Goal: Navigation & Orientation: Find specific page/section

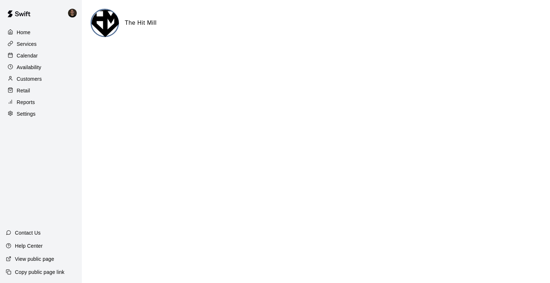
click at [49, 55] on div "Calendar" at bounding box center [41, 55] width 70 height 11
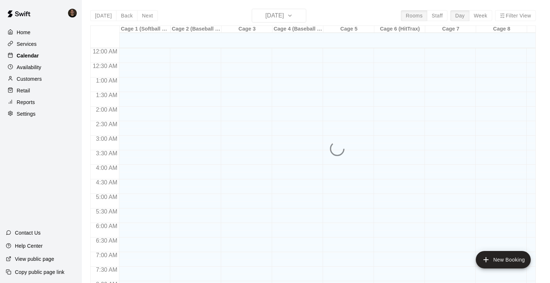
scroll to position [434, 0]
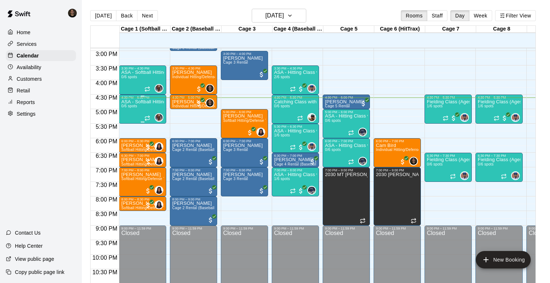
click at [141, 109] on div "ASA - Softball Hitting Class with [PERSON_NAME] (11U-13U) 0/6 spots" at bounding box center [142, 240] width 43 height 283
click at [142, 110] on div at bounding box center [275, 141] width 550 height 283
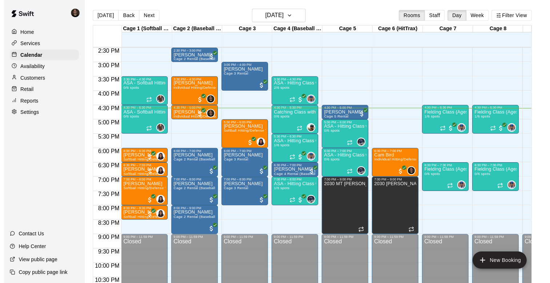
scroll to position [422, 0]
